Goal: Task Accomplishment & Management: Complete application form

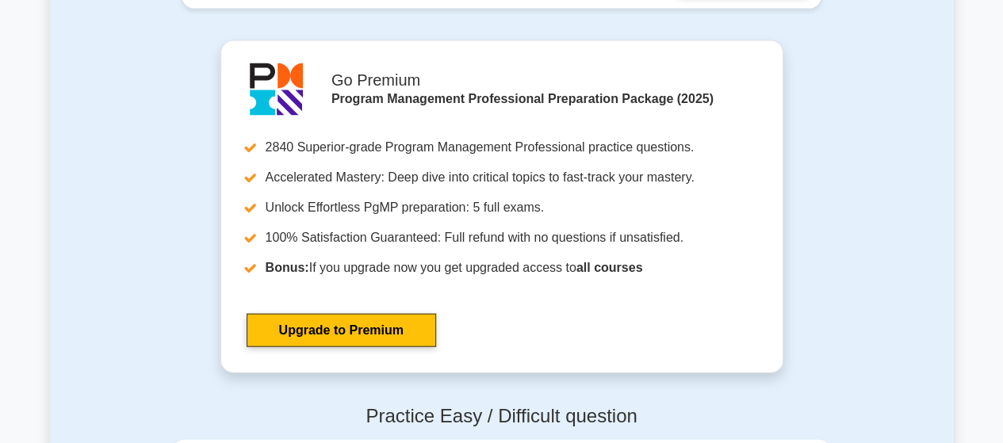
scroll to position [1721, 0]
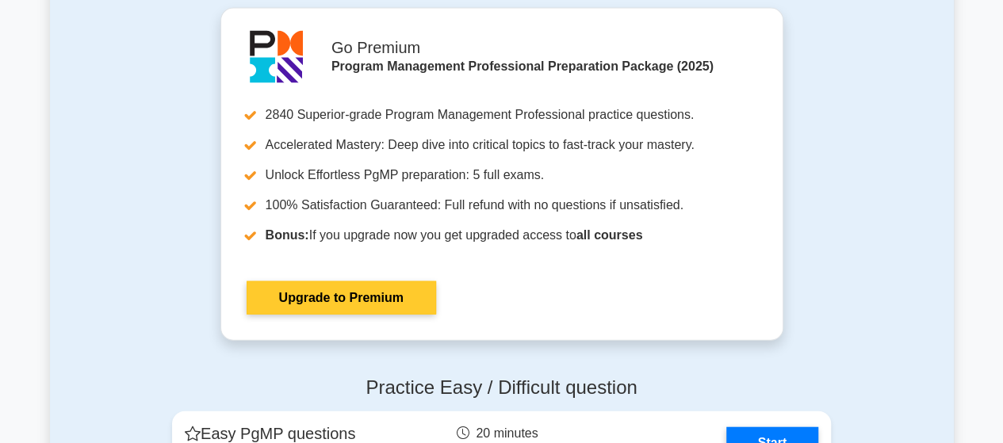
click at [358, 293] on link "Upgrade to Premium" at bounding box center [342, 298] width 190 height 33
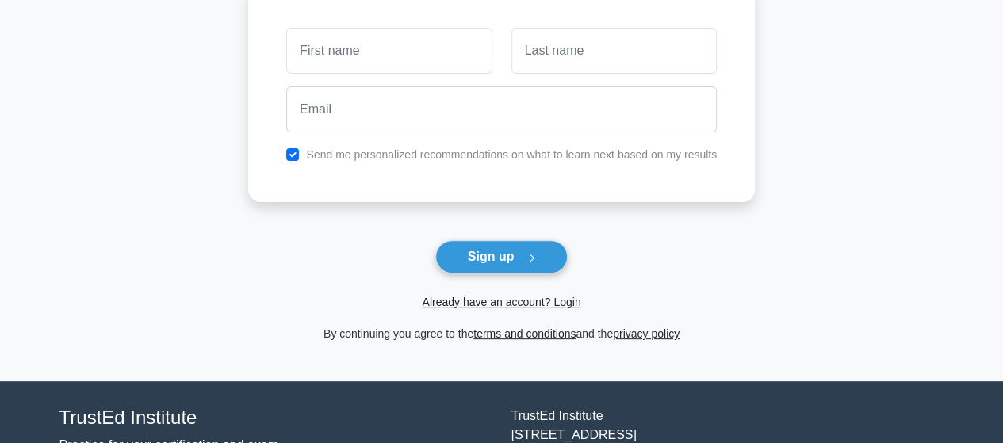
scroll to position [72, 0]
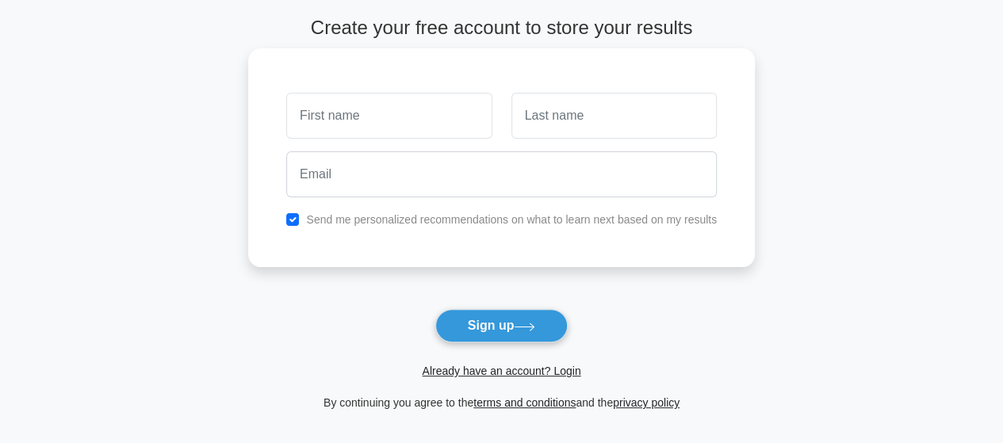
click at [373, 108] on input "text" at bounding box center [388, 116] width 205 height 46
type input "Chimwemwe Mateula"
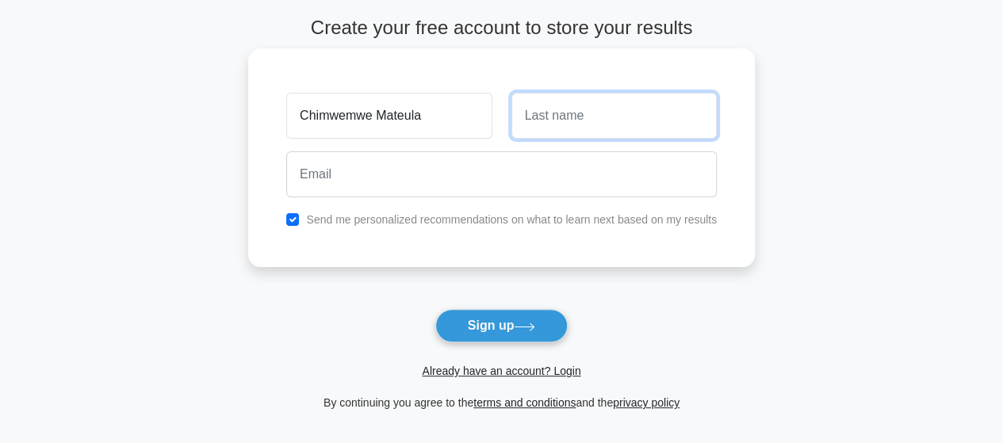
click at [592, 113] on input "text" at bounding box center [614, 116] width 205 height 46
type input "Theu"
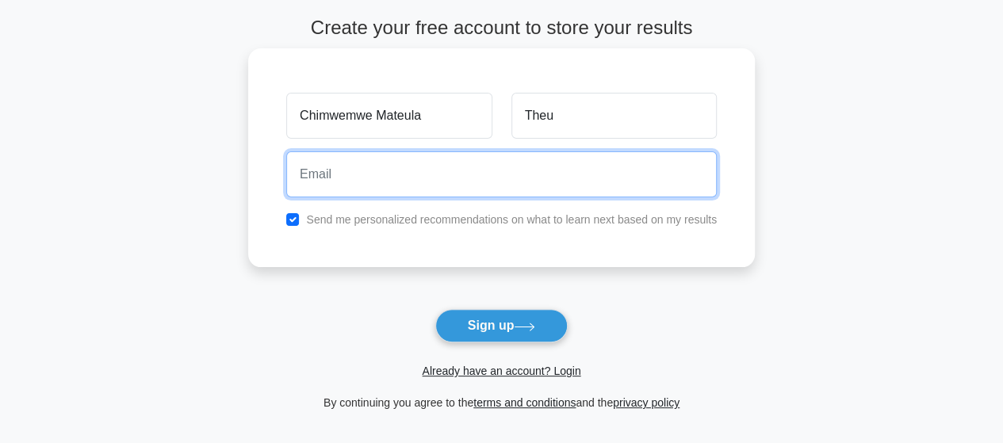
click at [347, 180] on input "email" at bounding box center [501, 174] width 431 height 46
type input "cmtheu@hotmail.com"
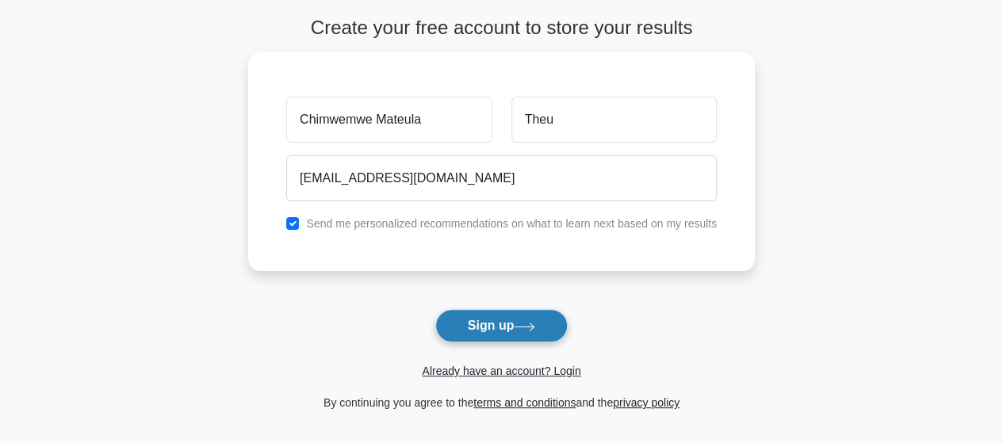
click at [489, 324] on button "Sign up" at bounding box center [501, 325] width 133 height 33
